Goal: Information Seeking & Learning: Compare options

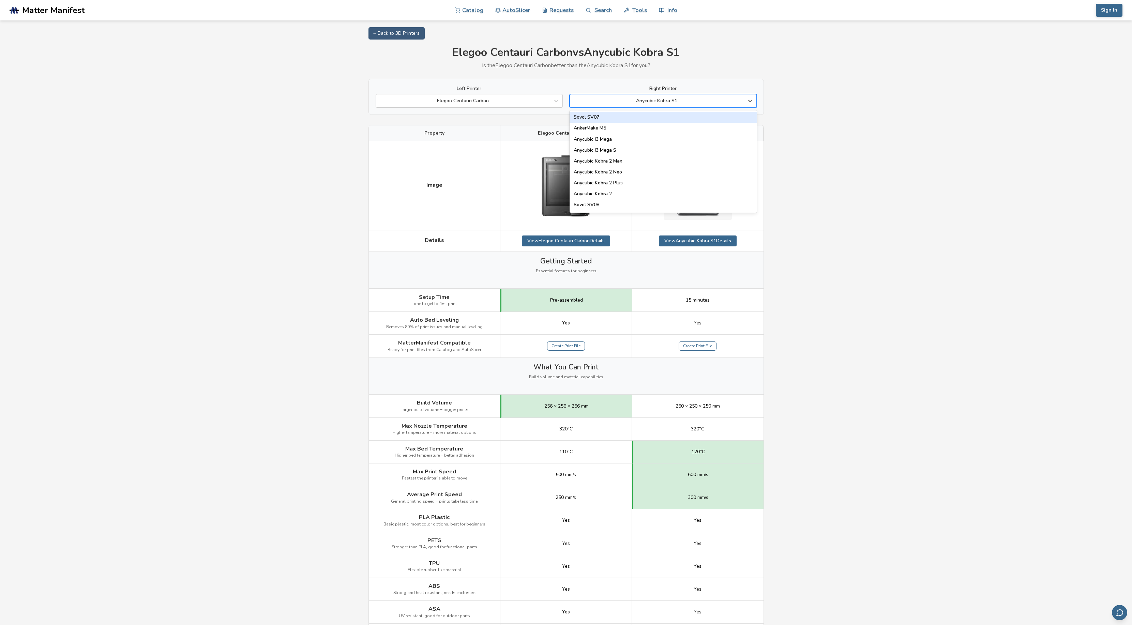
click at [703, 100] on div at bounding box center [657, 101] width 167 height 7
click at [642, 157] on div "Bambu Lab P1P" at bounding box center [663, 156] width 187 height 11
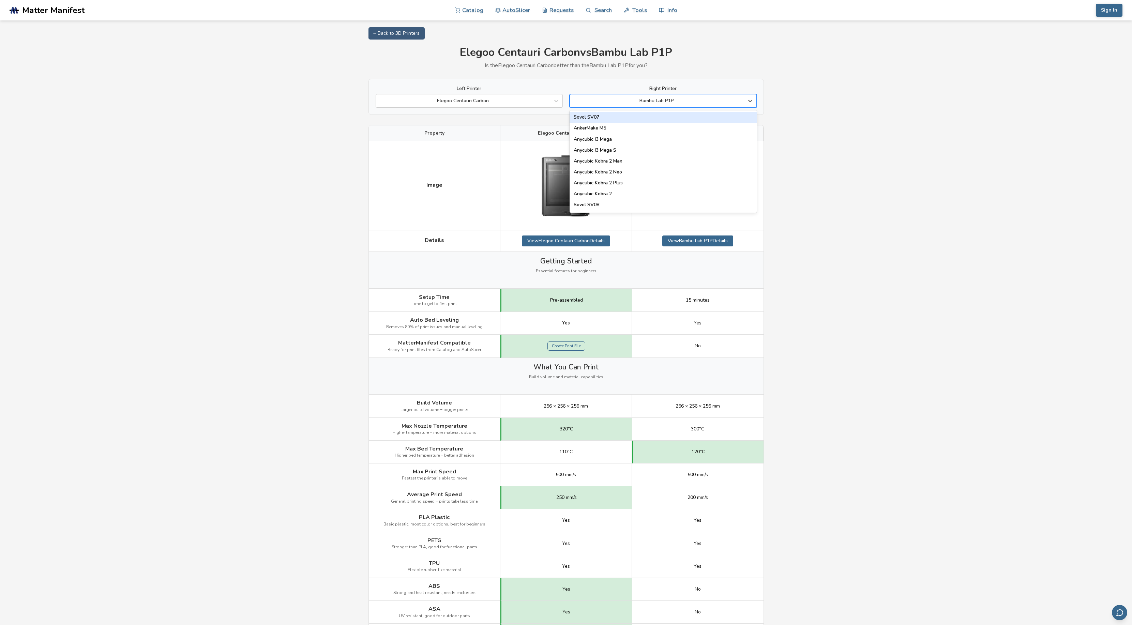
click at [668, 104] on div at bounding box center [657, 101] width 167 height 7
type input "***"
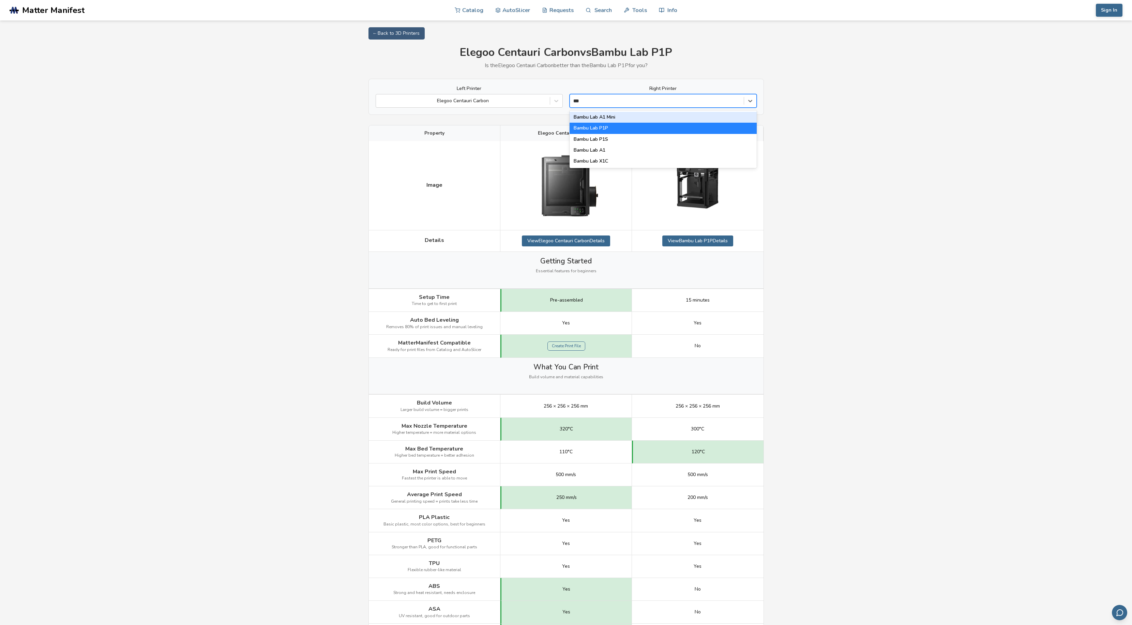
scroll to position [0, 0]
click at [612, 138] on div "Bambu Lab P1S" at bounding box center [663, 139] width 187 height 11
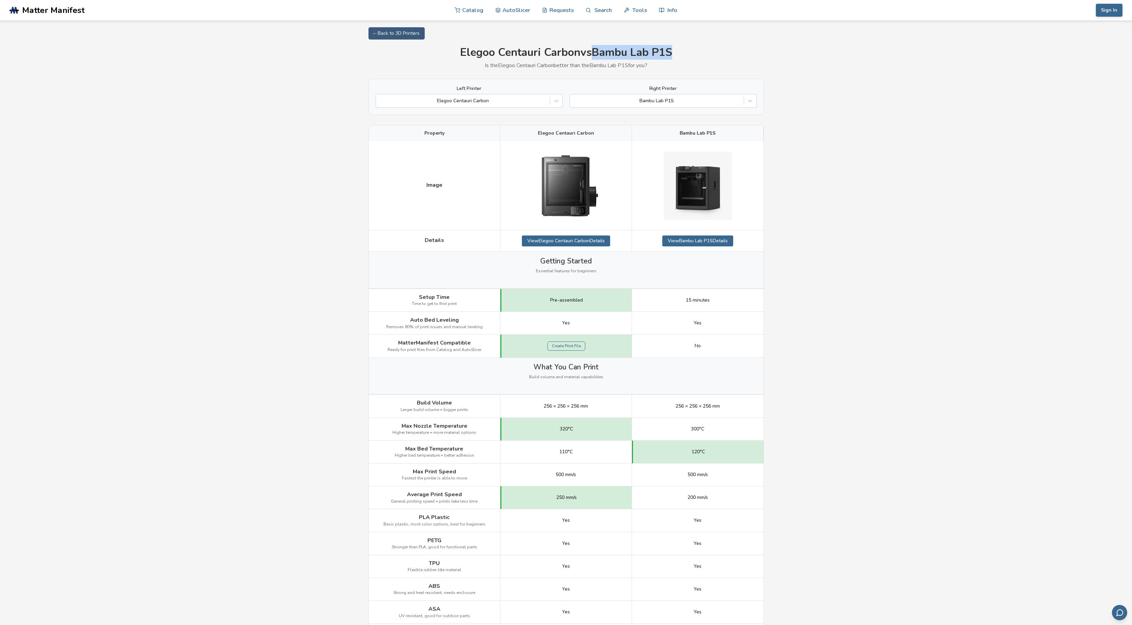
drag, startPoint x: 675, startPoint y: 52, endPoint x: 596, endPoint y: 52, distance: 79.5
click at [596, 52] on h1 "Elegoo Centauri Carbon vs Bambu Lab P1S" at bounding box center [567, 52] width 396 height 13
copy h1 "Bambu Lab P1S"
